Goal: Task Accomplishment & Management: Use online tool/utility

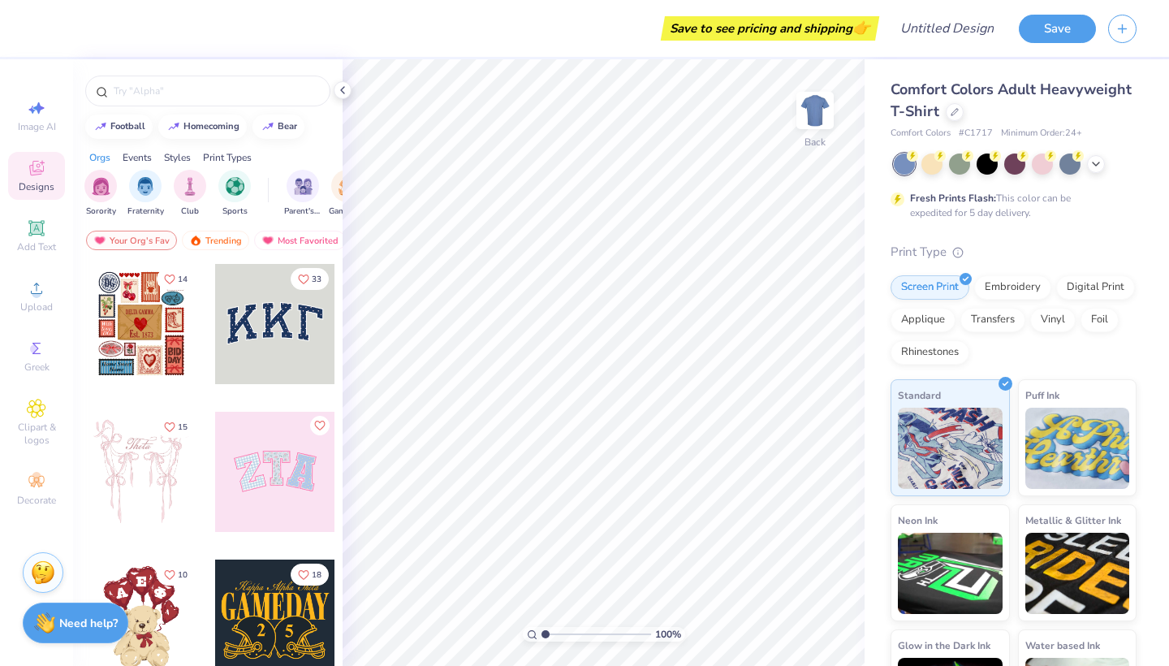
click at [1137, 26] on div "Save" at bounding box center [1094, 28] width 150 height 57
click at [1127, 30] on icon "button" at bounding box center [1122, 26] width 14 height 14
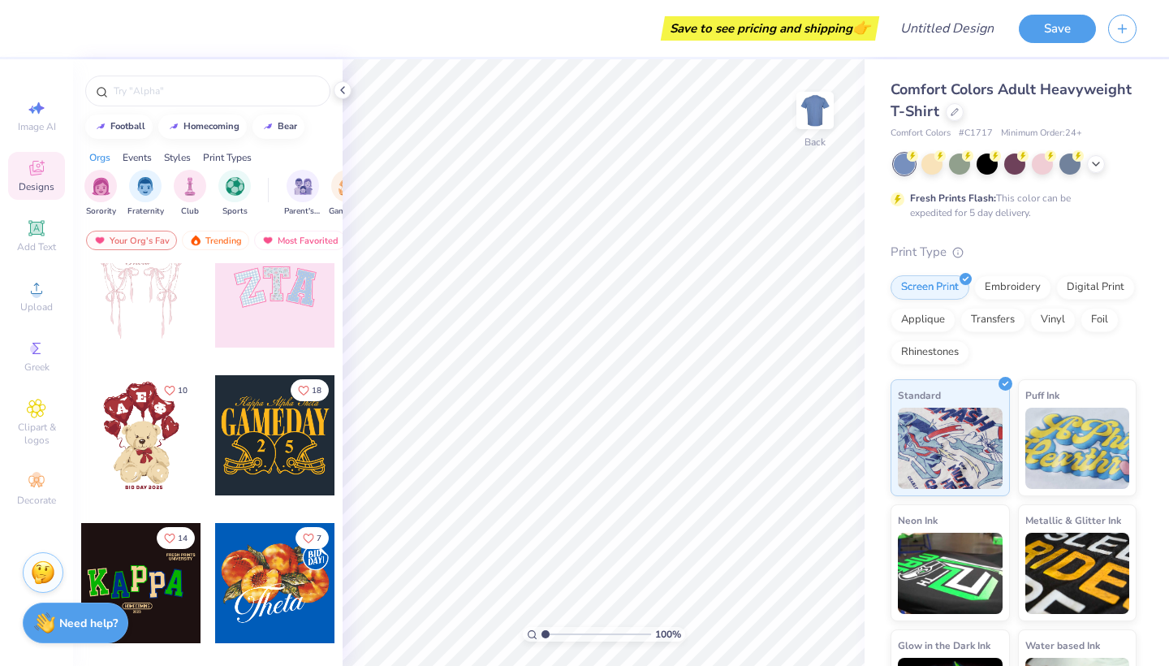
scroll to position [207, 0]
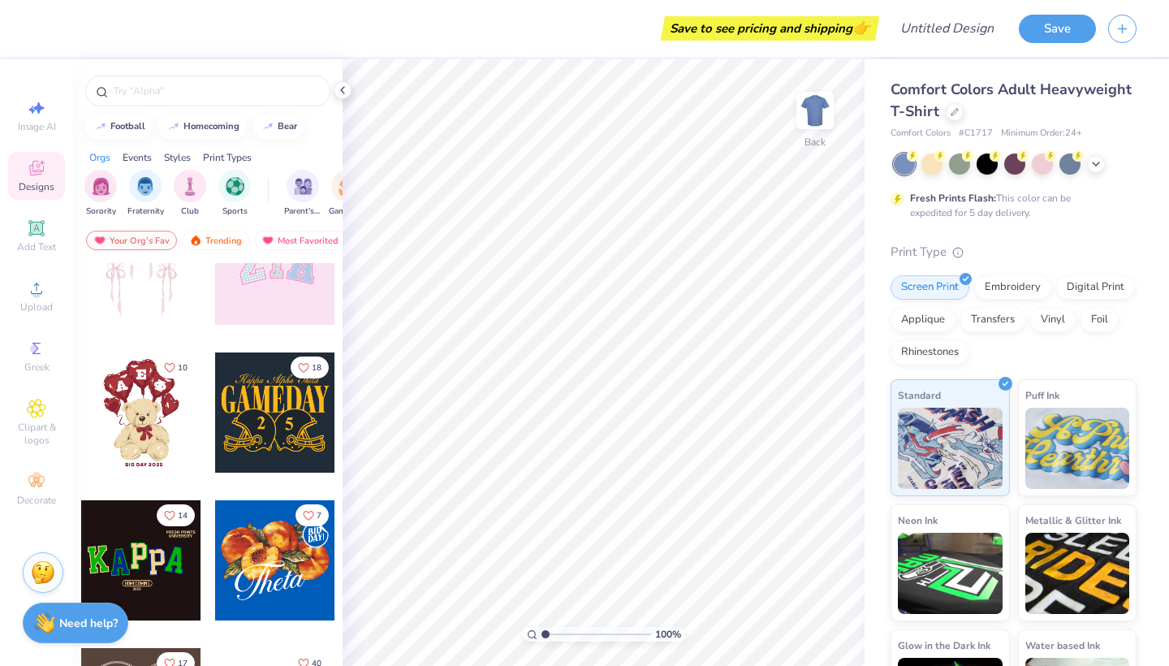
click at [32, 157] on div "Designs" at bounding box center [36, 176] width 57 height 48
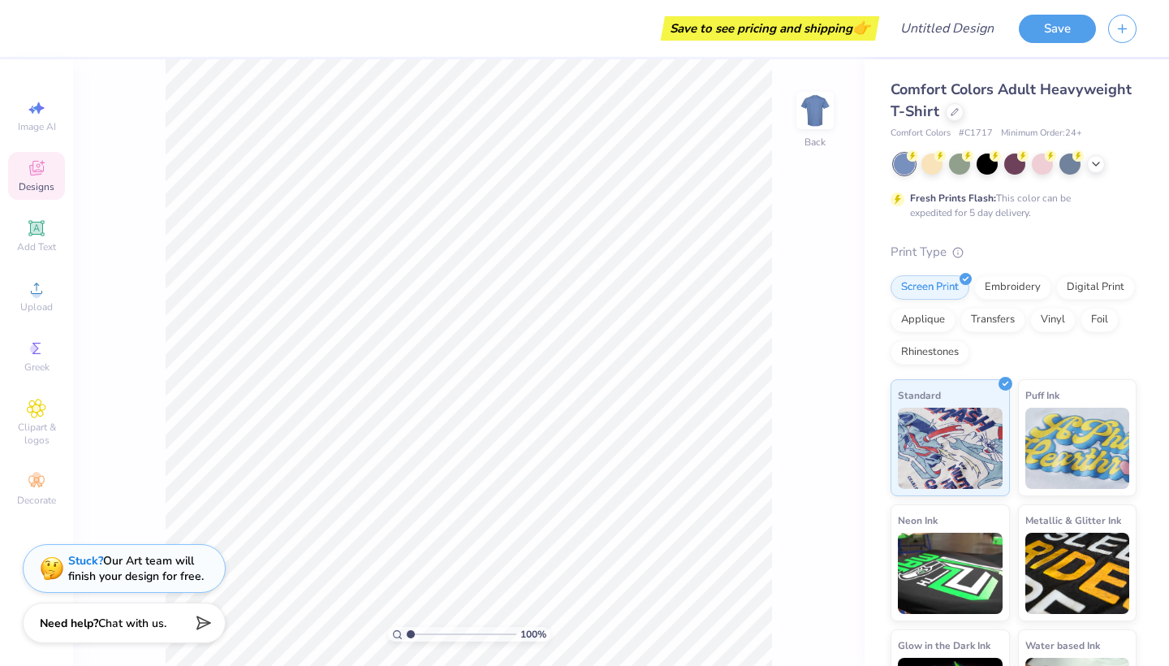
click at [26, 182] on span "Designs" at bounding box center [37, 186] width 36 height 13
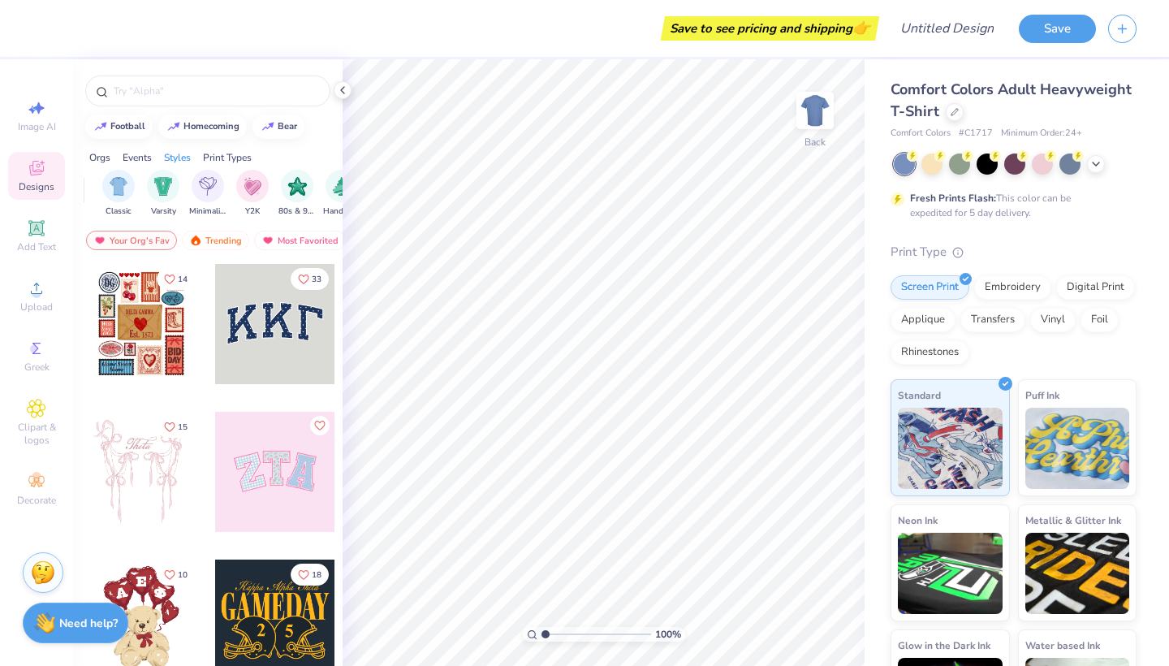
scroll to position [0, 849]
click at [234, 191] on img "filter for Y2K" at bounding box center [236, 184] width 18 height 19
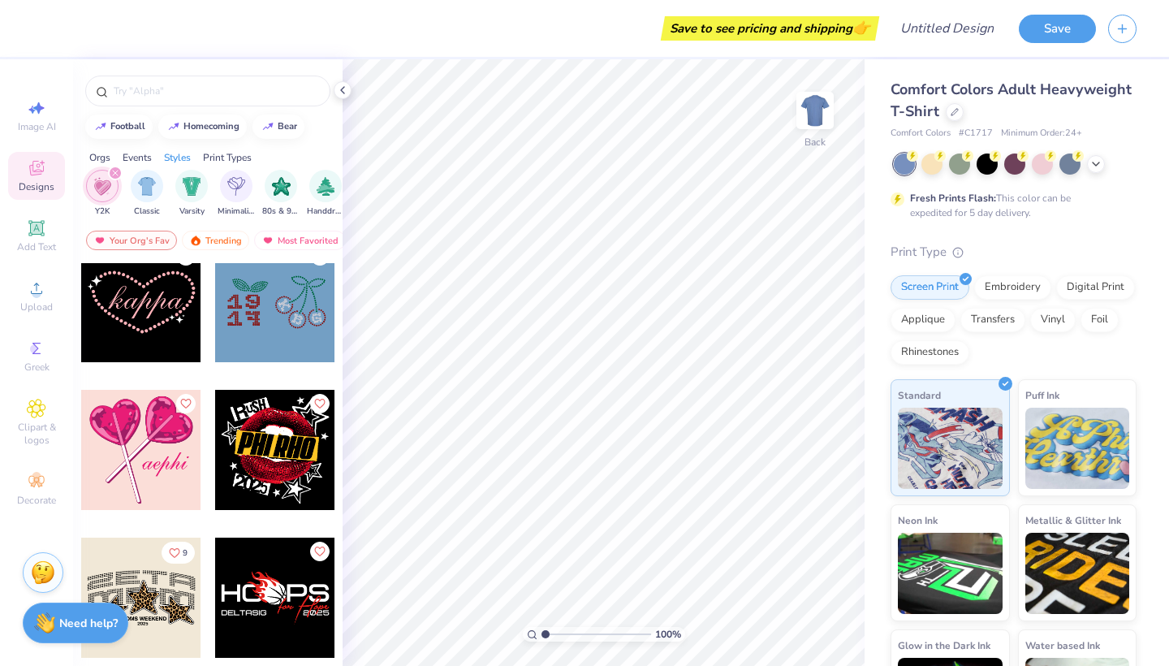
scroll to position [1381, 0]
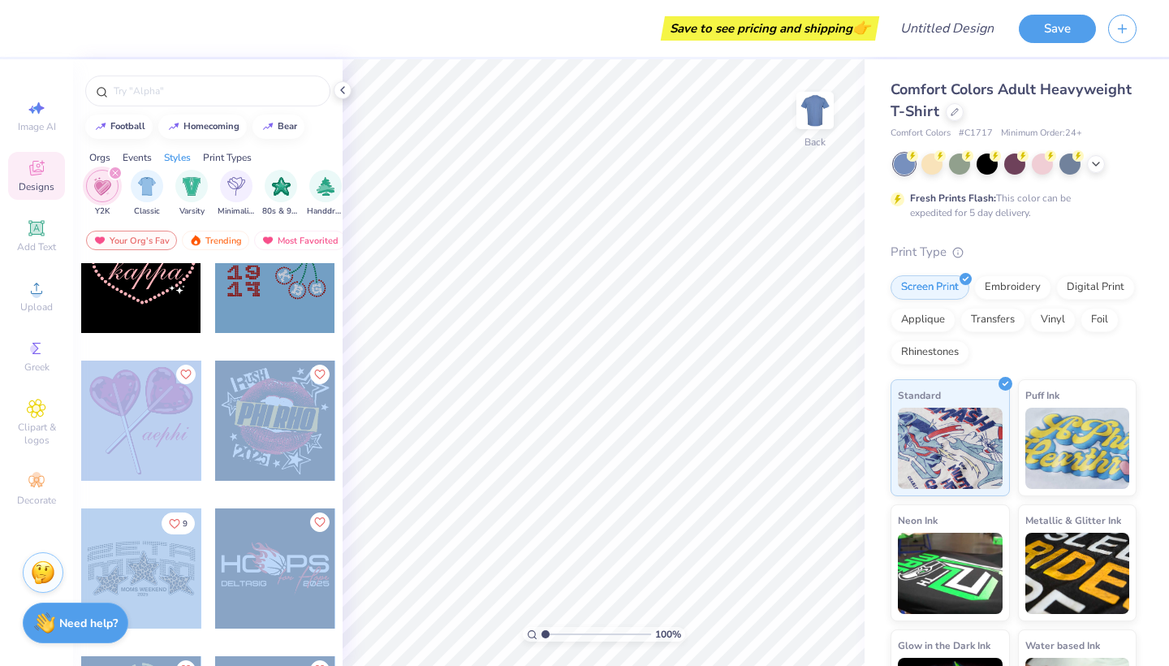
click at [380, 432] on div "Save to see pricing and shipping 👉 Design Title Save Image AI Designs Add Text …" at bounding box center [584, 333] width 1169 height 666
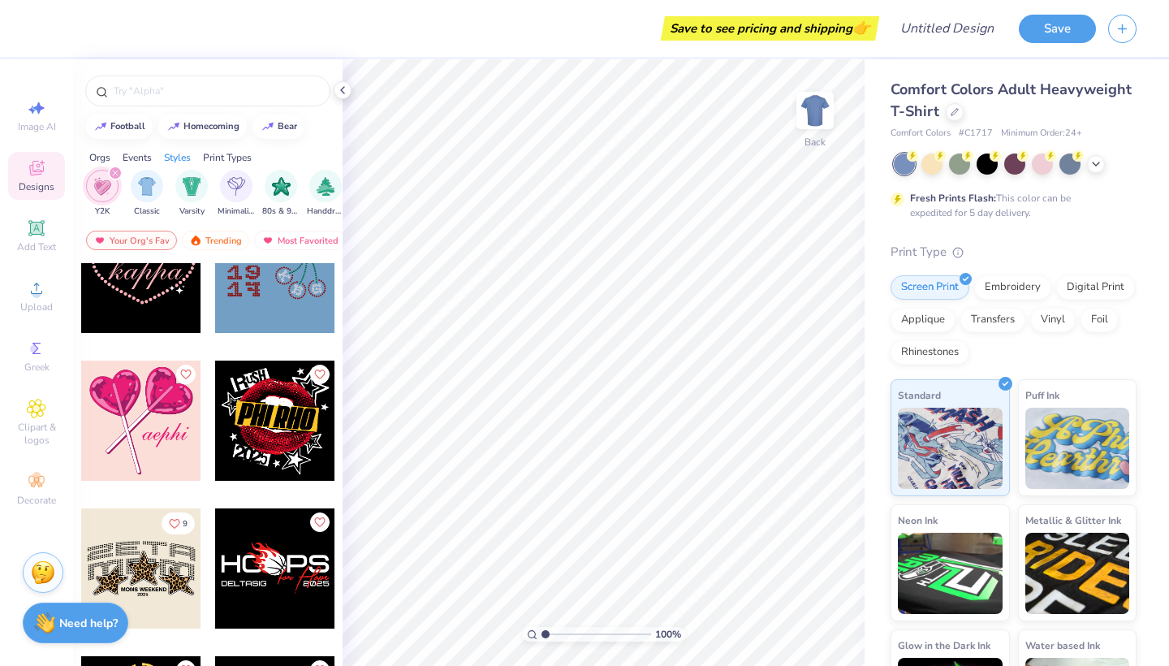
click at [257, 36] on div "Save to see pricing and shipping 👉" at bounding box center [460, 28] width 830 height 57
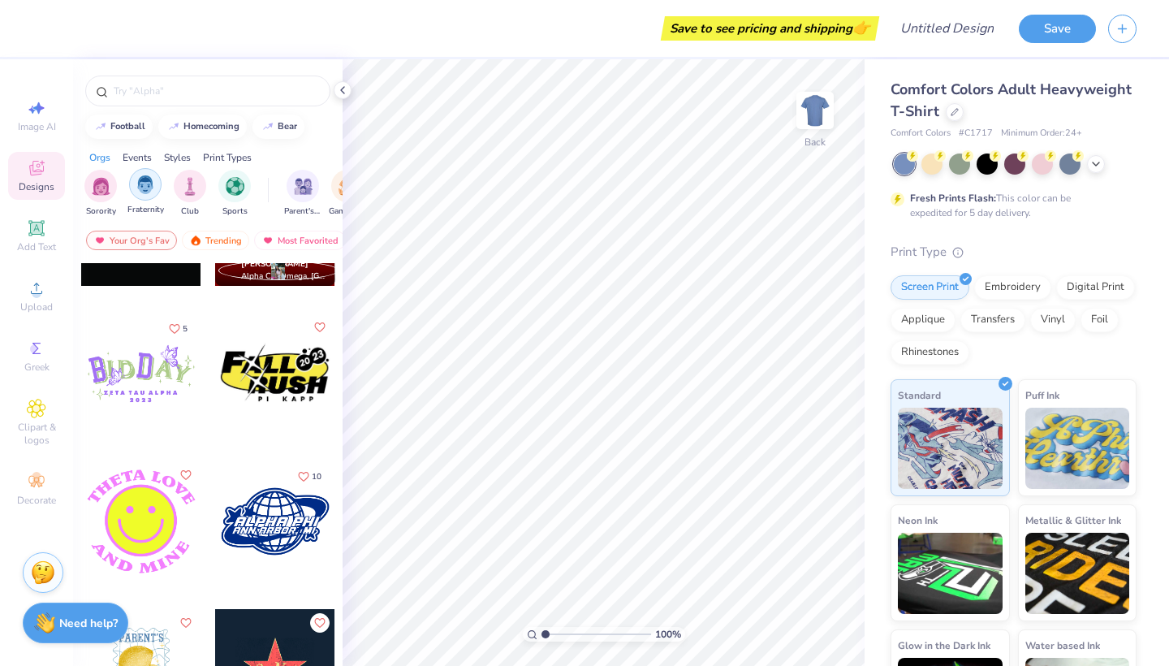
scroll to position [0, 0]
click at [94, 188] on img "filter for Sorority" at bounding box center [101, 184] width 19 height 19
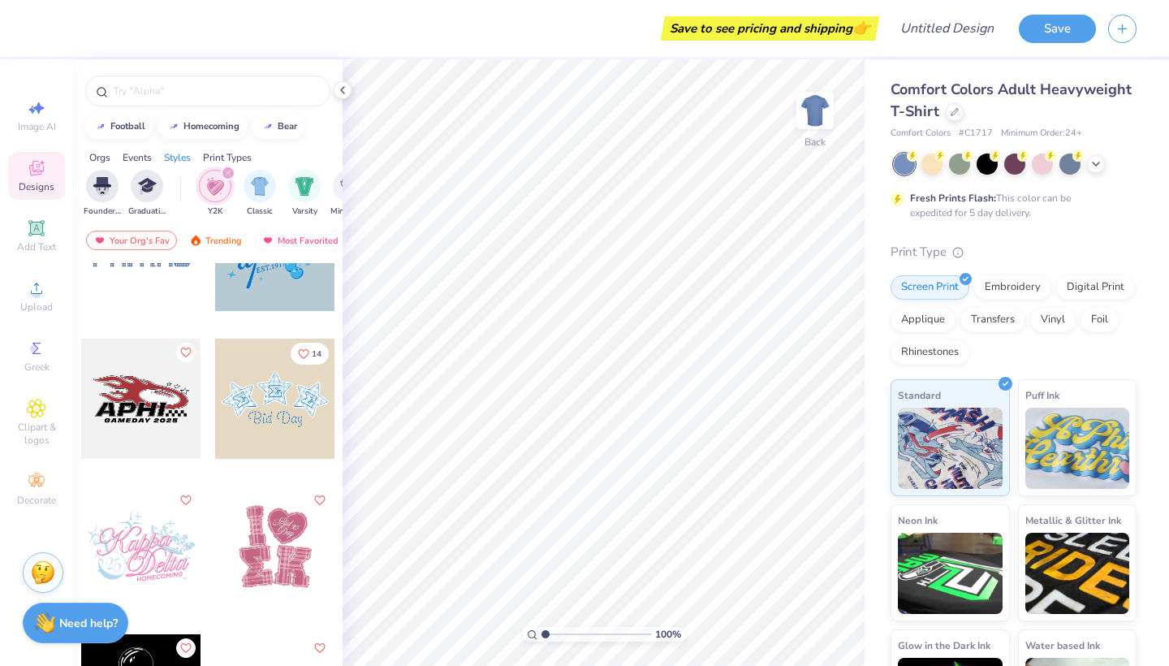
scroll to position [0, 697]
click at [266, 174] on icon "filter for Y2K" at bounding box center [267, 172] width 5 height 5
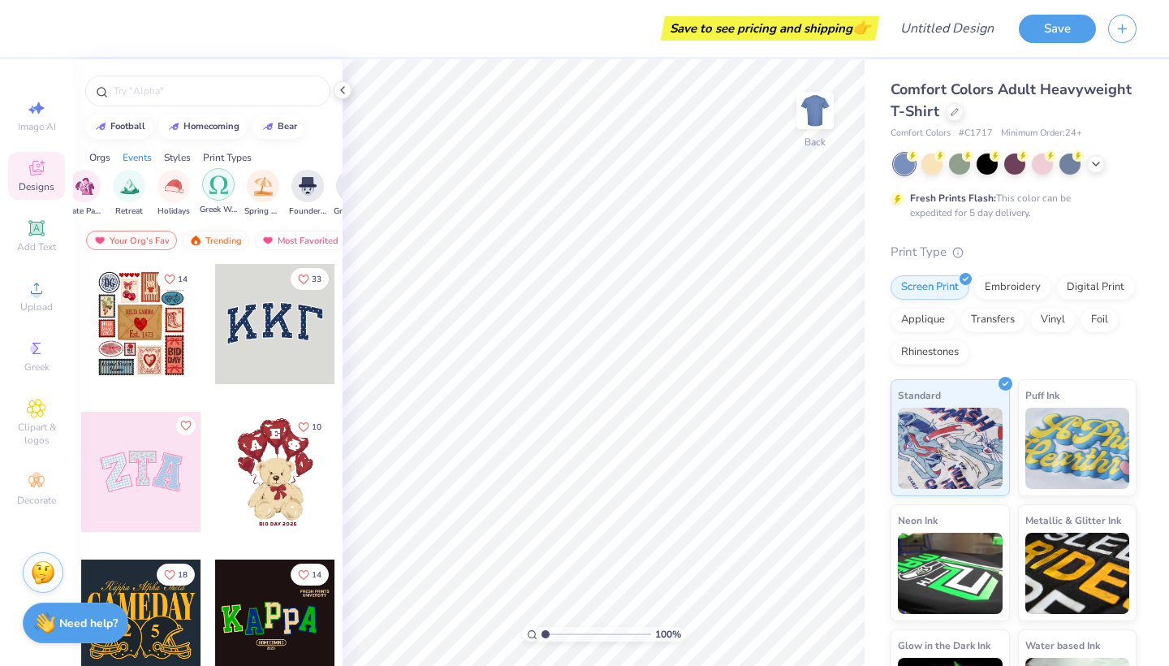
scroll to position [0, 522]
click at [269, 186] on img "filter for Spring Break" at bounding box center [272, 184] width 19 height 19
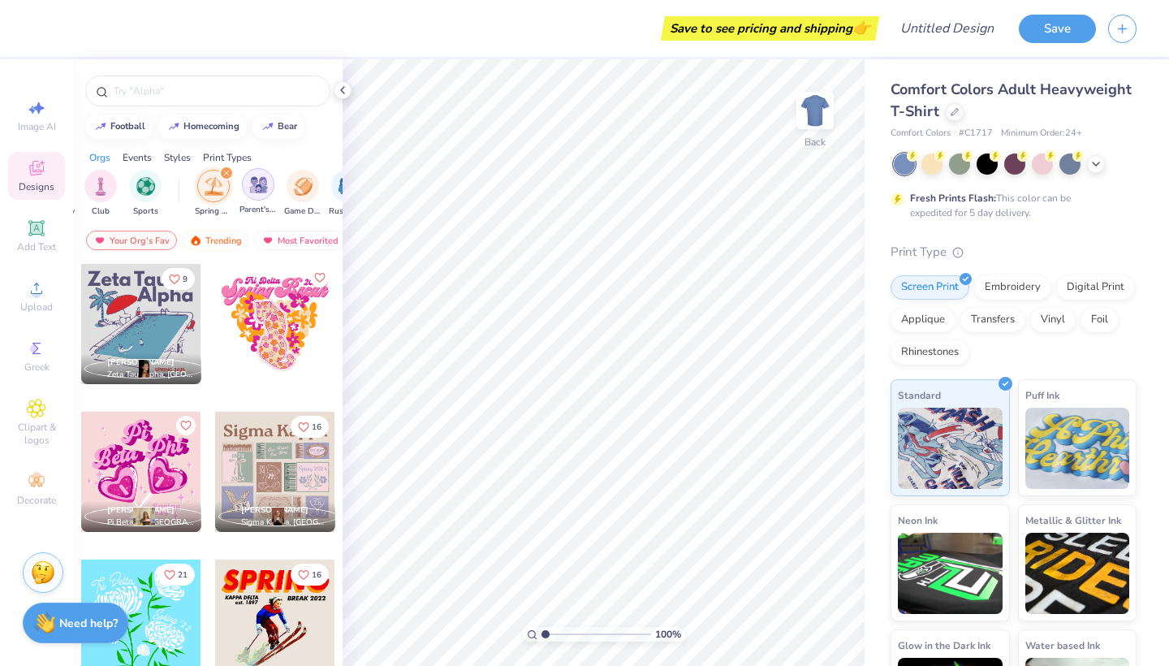
scroll to position [0, 81]
click at [233, 171] on icon "filter for Spring Break" at bounding box center [234, 173] width 6 height 6
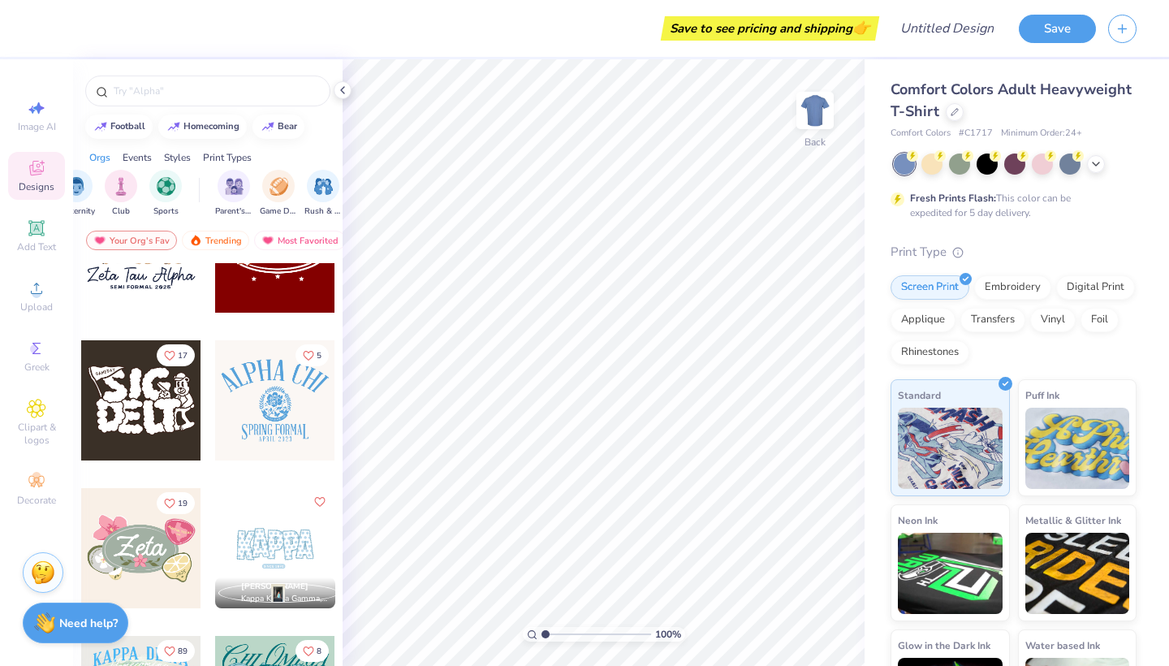
scroll to position [688, 0]
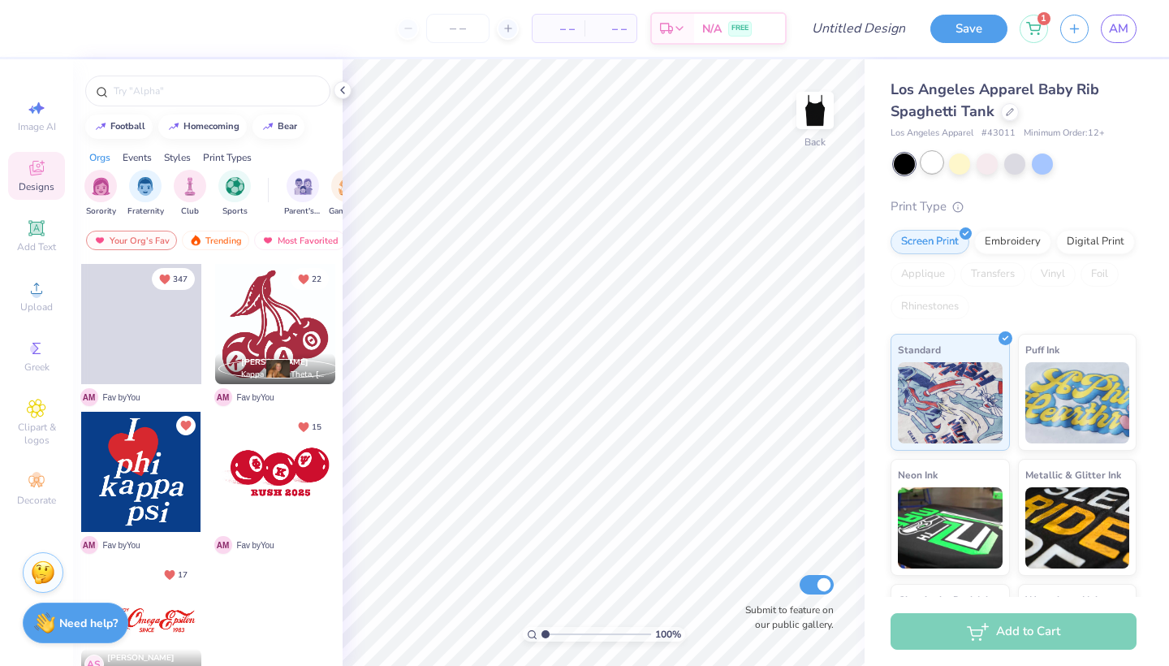
click at [933, 166] on div at bounding box center [931, 162] width 21 height 21
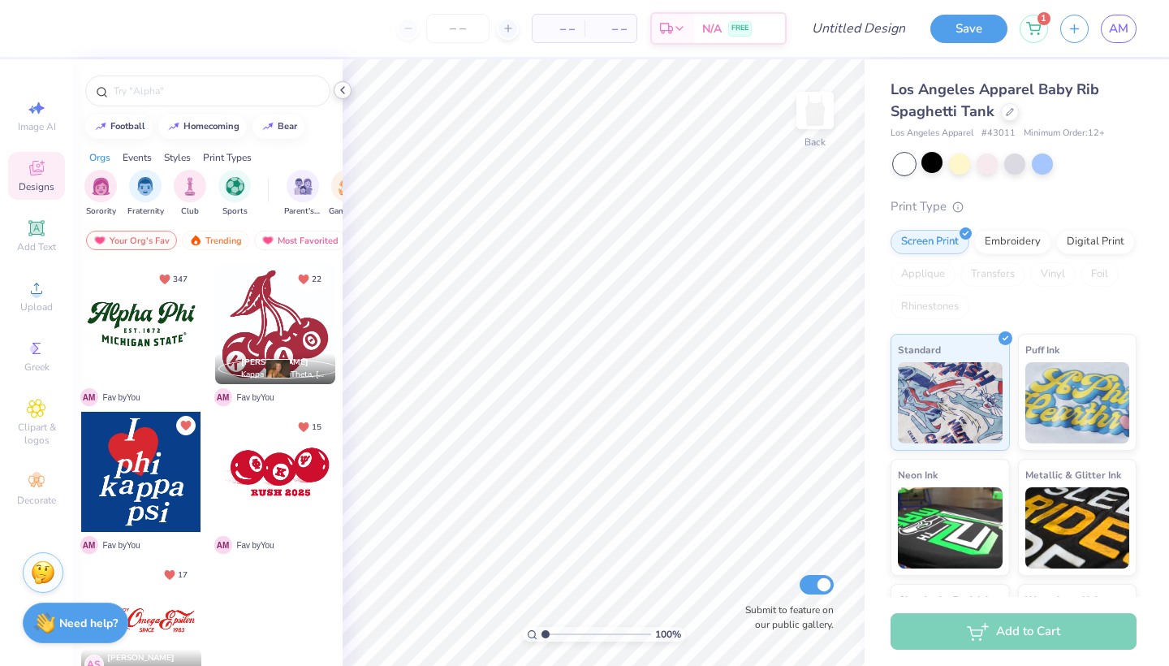
click at [343, 86] on icon at bounding box center [342, 90] width 13 height 13
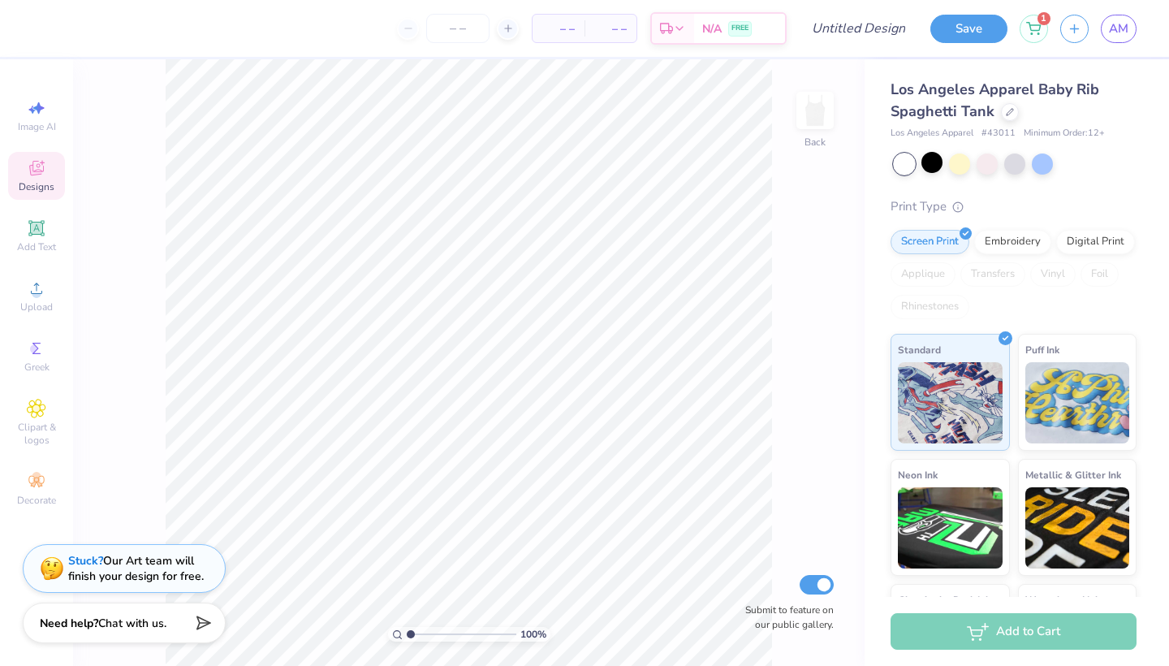
click at [48, 183] on span "Designs" at bounding box center [37, 186] width 36 height 13
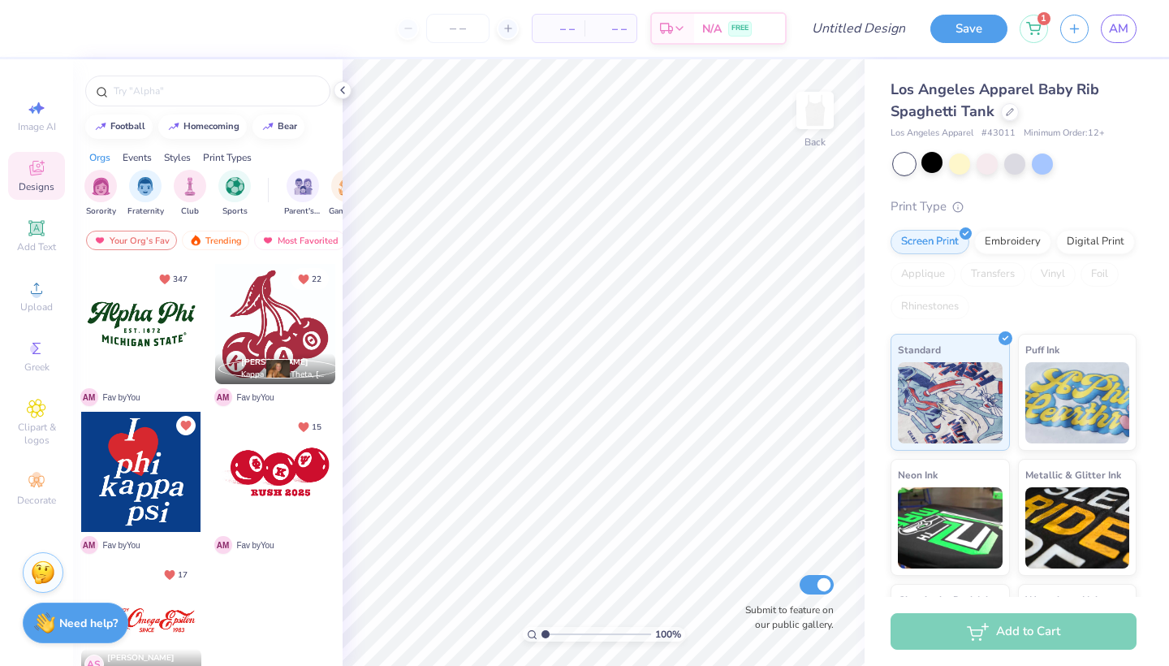
click at [304, 470] on div at bounding box center [275, 472] width 120 height 120
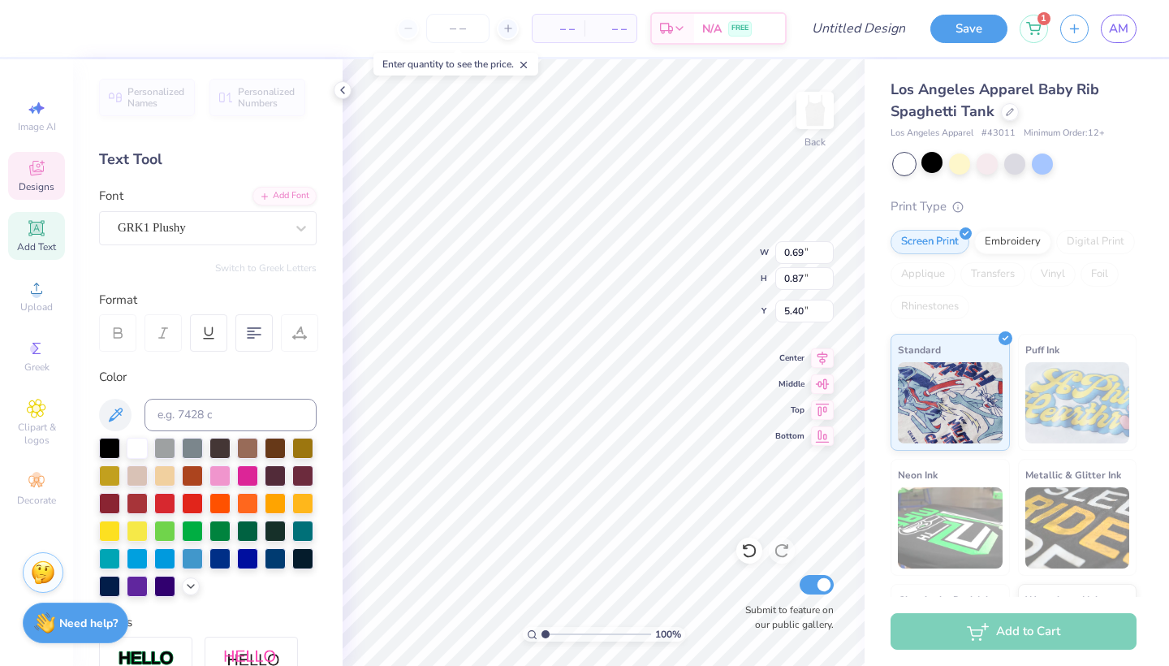
type input "2.90"
type input "2.86"
type input "4.70"
type input "0.69"
type input "0.87"
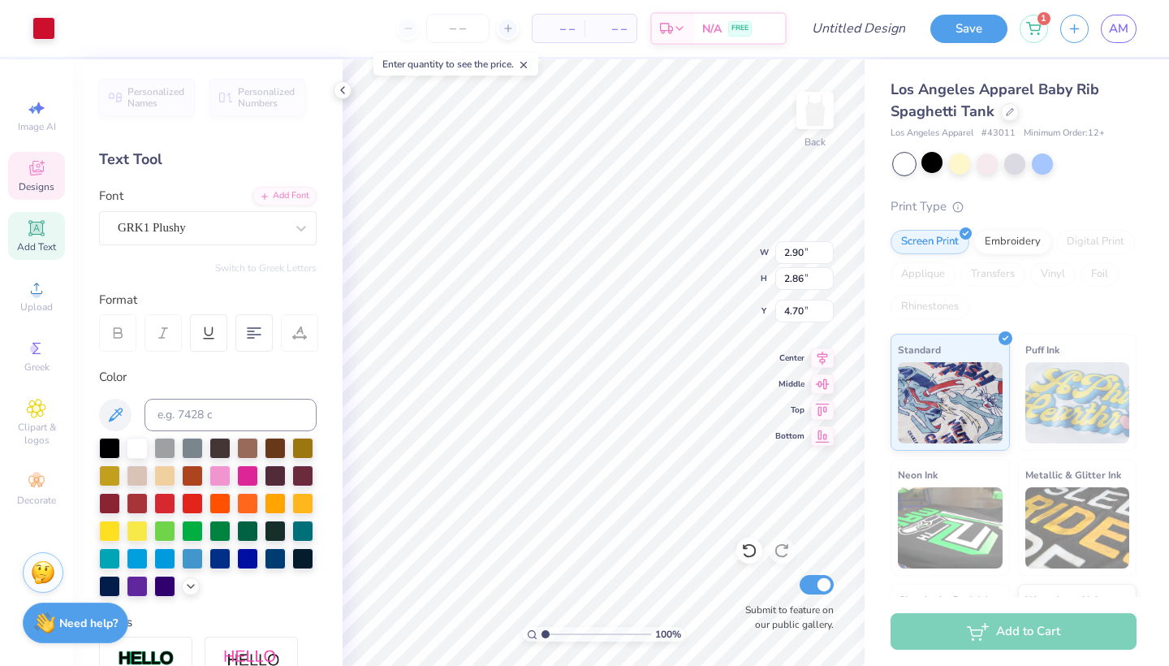
type input "5.40"
type textarea "s"
type input "0.78"
type input "0.73"
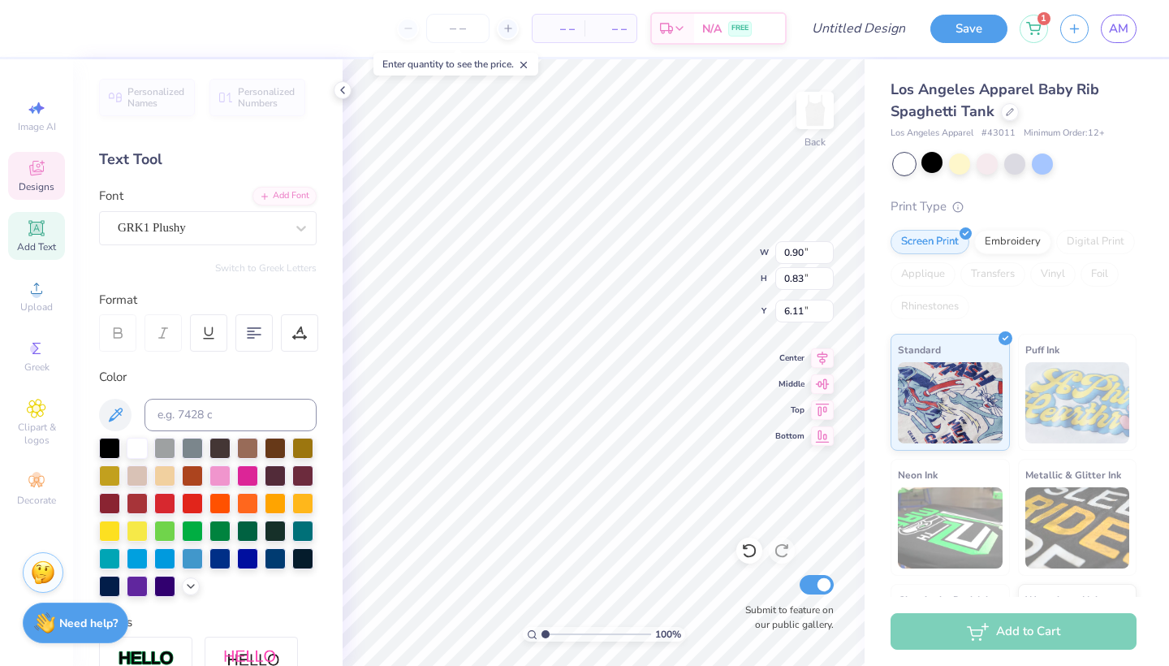
type input "5.16"
type textarea "r"
type input "5.11"
click at [213, 530] on div at bounding box center [219, 529] width 21 height 21
click at [250, 528] on div at bounding box center [247, 529] width 21 height 21
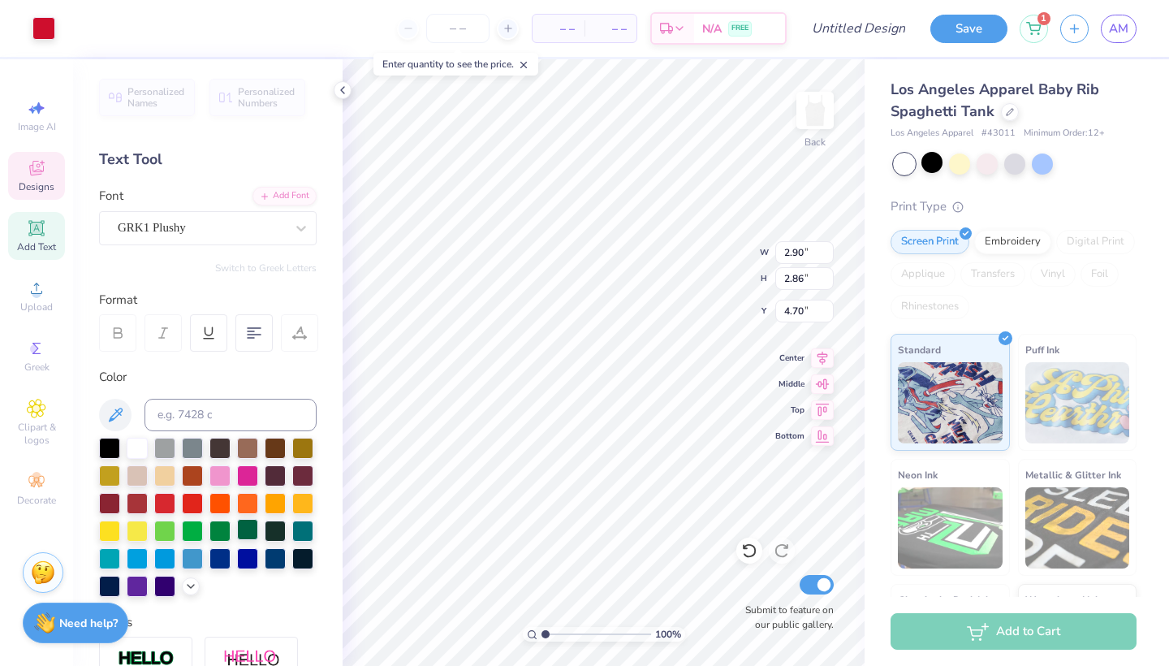
click at [244, 519] on div at bounding box center [247, 529] width 21 height 21
click at [225, 528] on div at bounding box center [219, 529] width 21 height 21
click at [242, 530] on div at bounding box center [247, 529] width 21 height 21
type input "2.93"
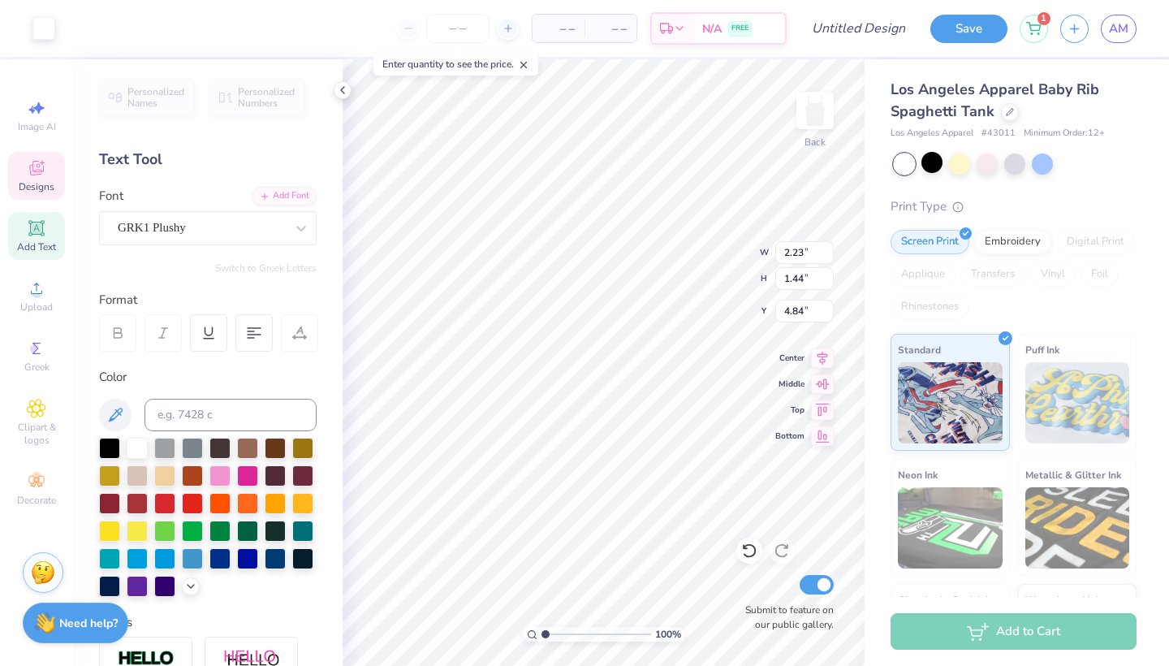
type input "2.85"
type input "4.50"
click at [250, 532] on div at bounding box center [247, 529] width 21 height 21
click at [32, 22] on div at bounding box center [43, 26] width 23 height 23
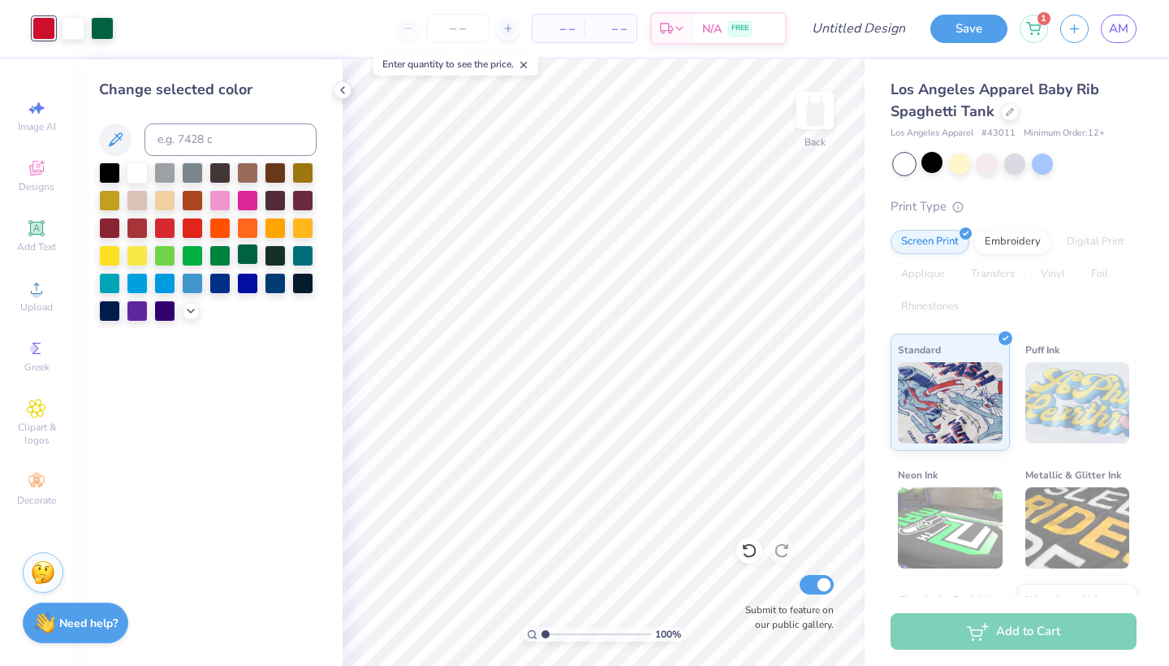
click at [249, 252] on div at bounding box center [247, 254] width 21 height 21
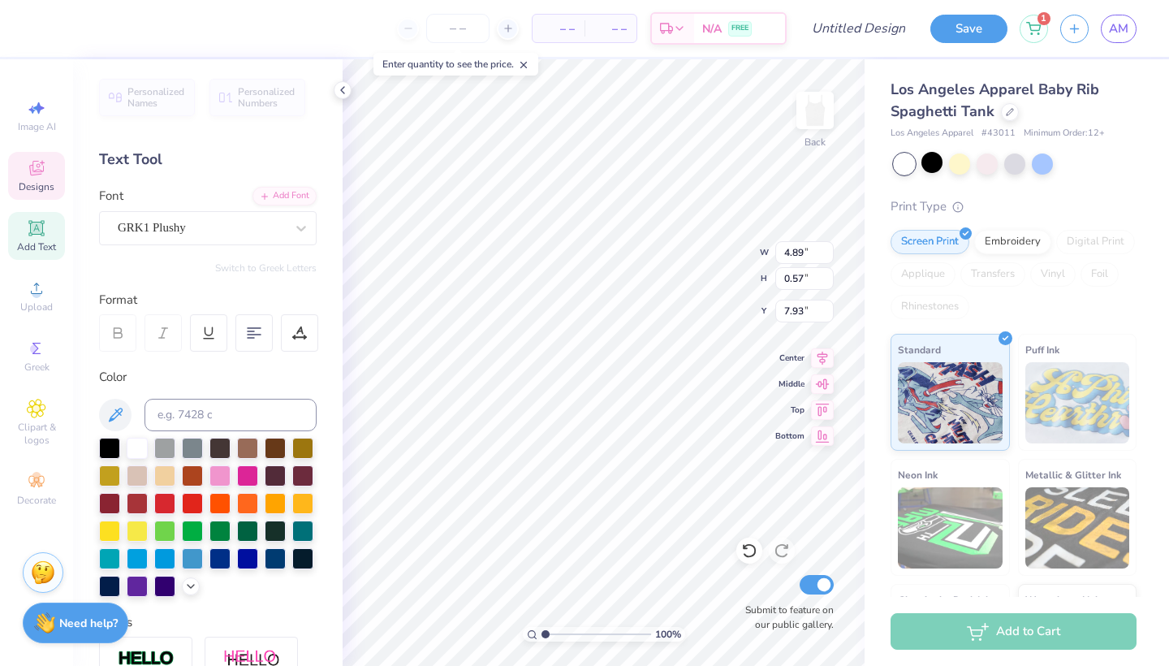
type input "0.69"
type input "0.73"
type input "6.15"
type input "4.89"
type input "0.57"
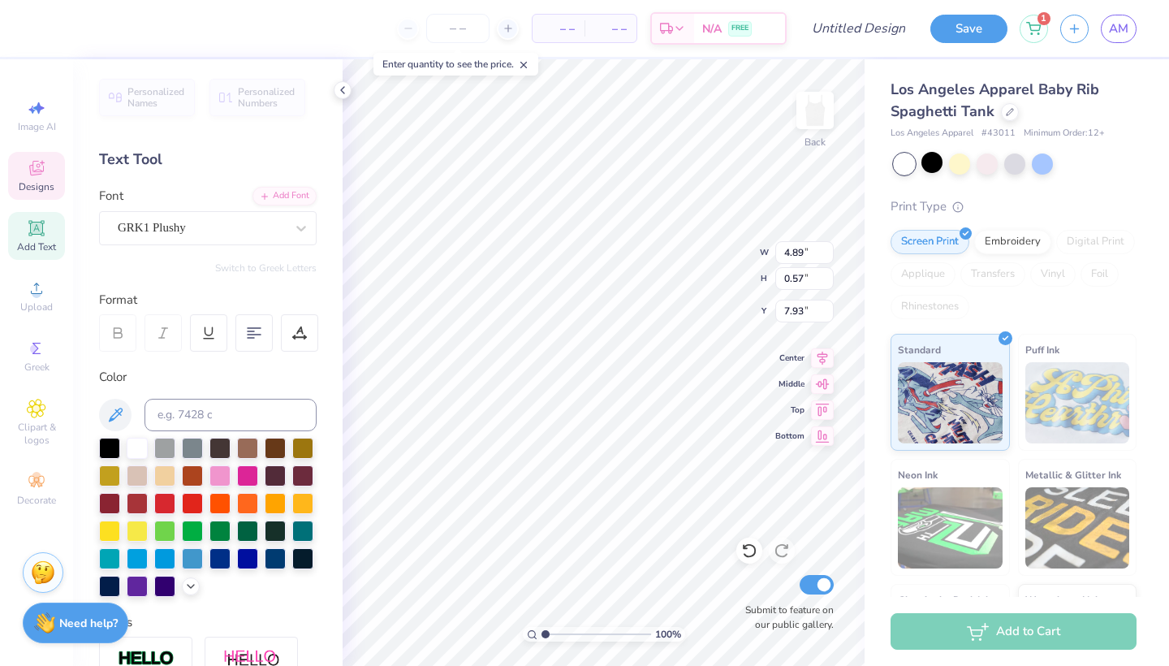
type input "7.96"
type textarea "2026"
type input "0.78"
type input "0.89"
type input "5.39"
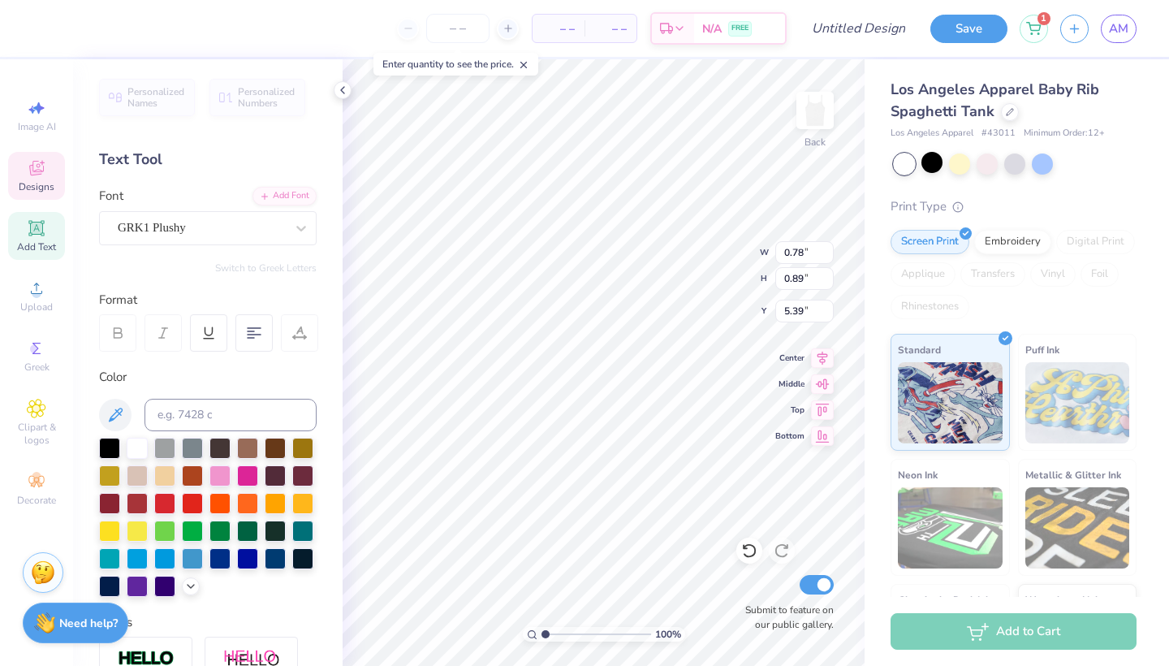
type input "2.90"
type input "2.86"
type input "4.70"
type input "2.34"
type input "2.24"
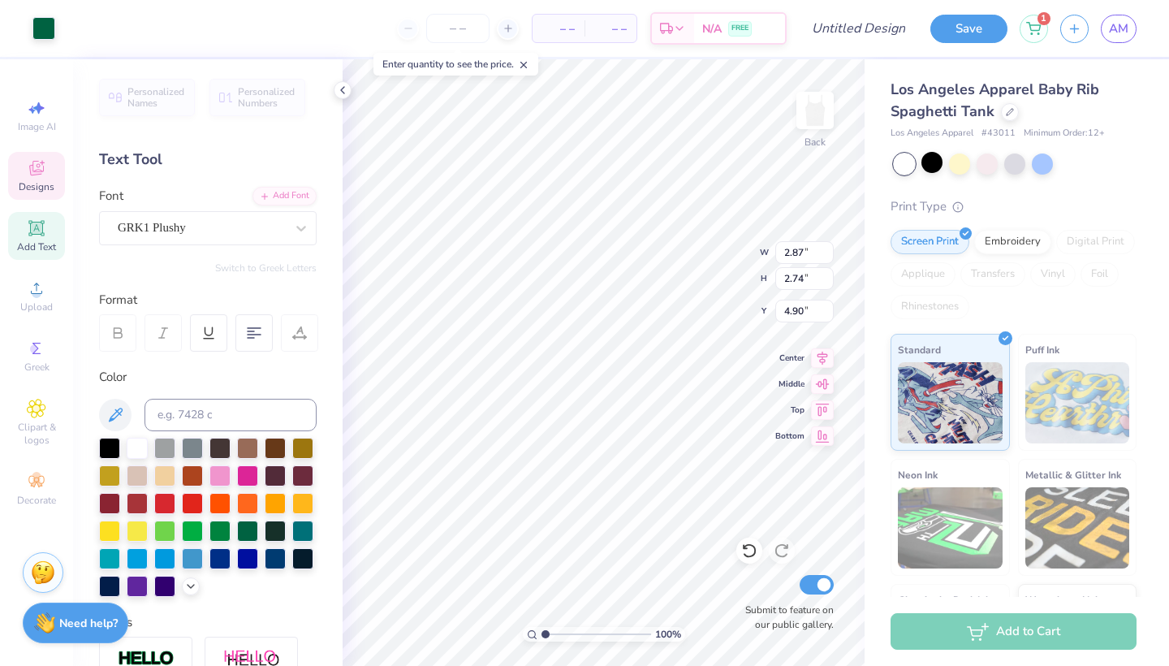
type input "5.40"
type input "3.58"
type input "2.19"
type input "1.83"
click at [342, 92] on icon at bounding box center [342, 90] width 13 height 13
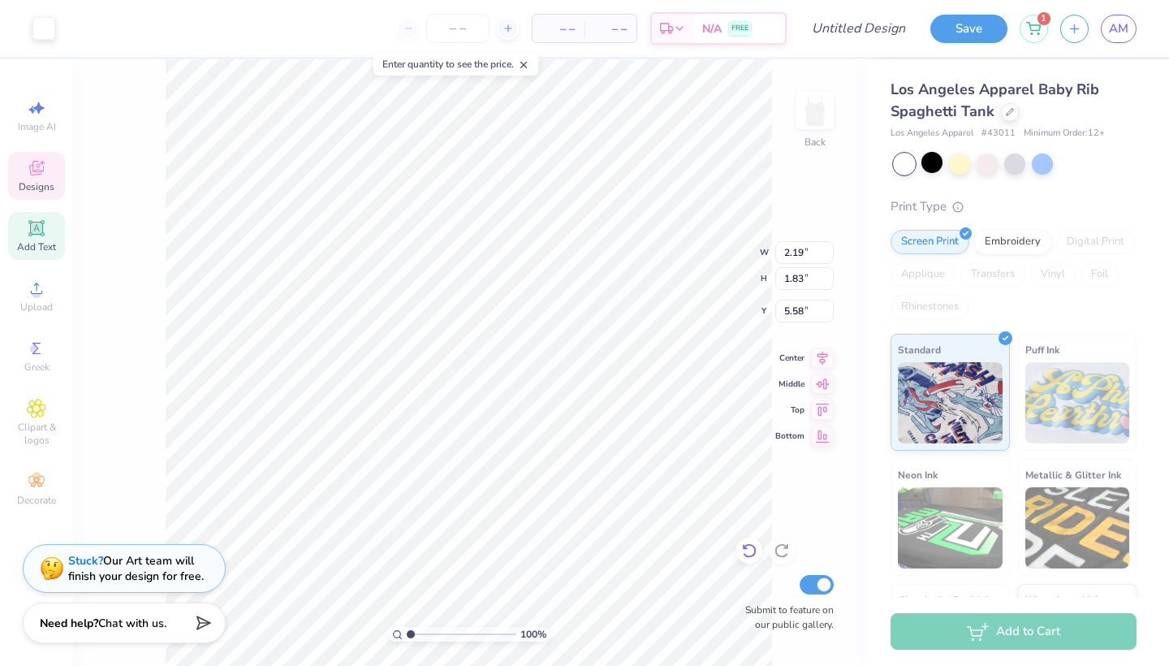
click at [742, 555] on icon at bounding box center [749, 550] width 16 height 16
type input "5.34"
click at [742, 555] on icon at bounding box center [749, 550] width 16 height 16
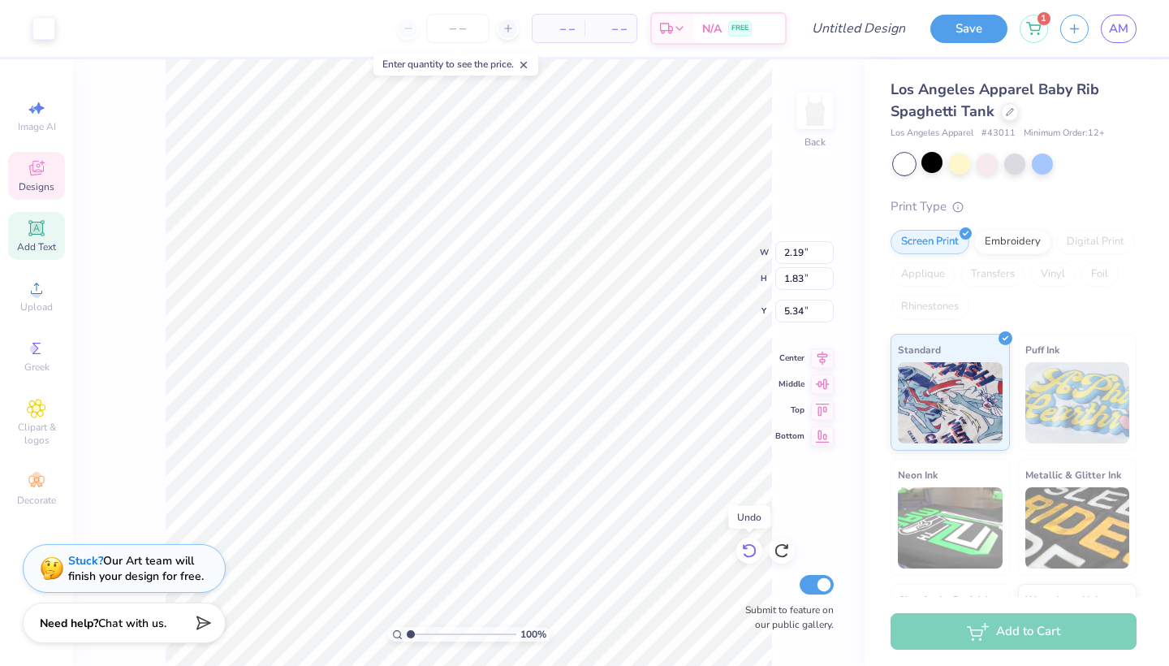
click at [742, 555] on icon at bounding box center [749, 550] width 16 height 16
click at [742, 556] on icon at bounding box center [749, 550] width 16 height 16
click at [742, 554] on icon at bounding box center [749, 550] width 16 height 16
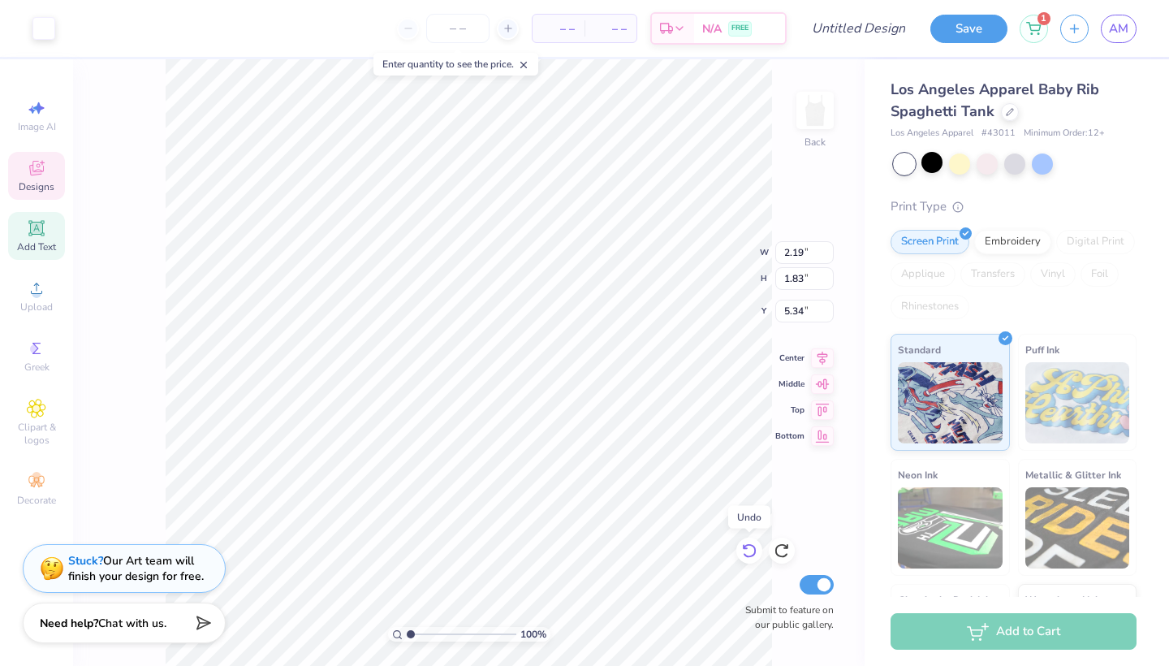
click at [742, 554] on icon at bounding box center [749, 550] width 16 height 16
click at [742, 553] on icon at bounding box center [749, 550] width 16 height 16
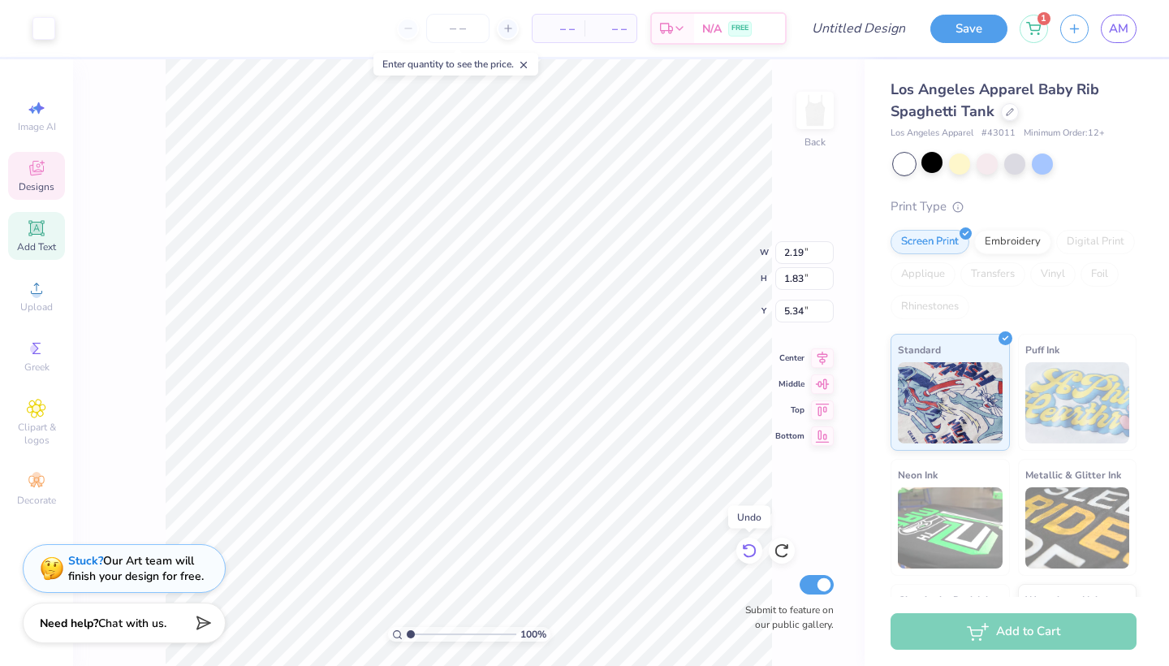
click at [742, 553] on icon at bounding box center [749, 550] width 16 height 16
type input "8.93"
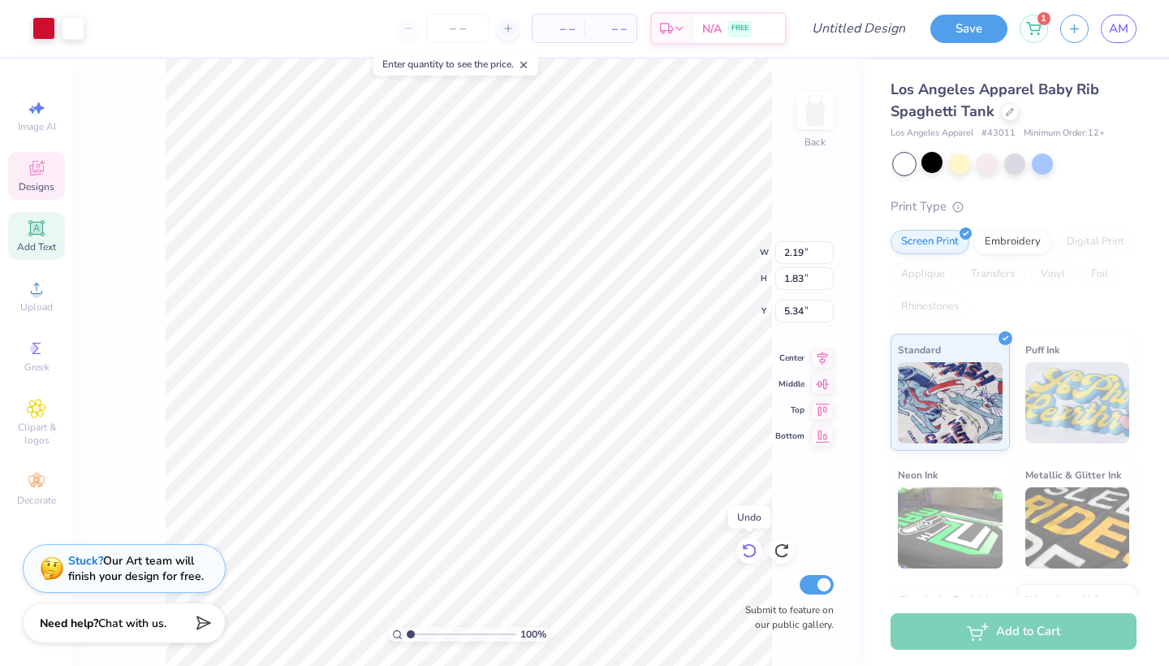
type input "4.00"
type input "4.50"
click at [742, 553] on icon at bounding box center [749, 550] width 16 height 16
